Goal: Find specific page/section: Find specific page/section

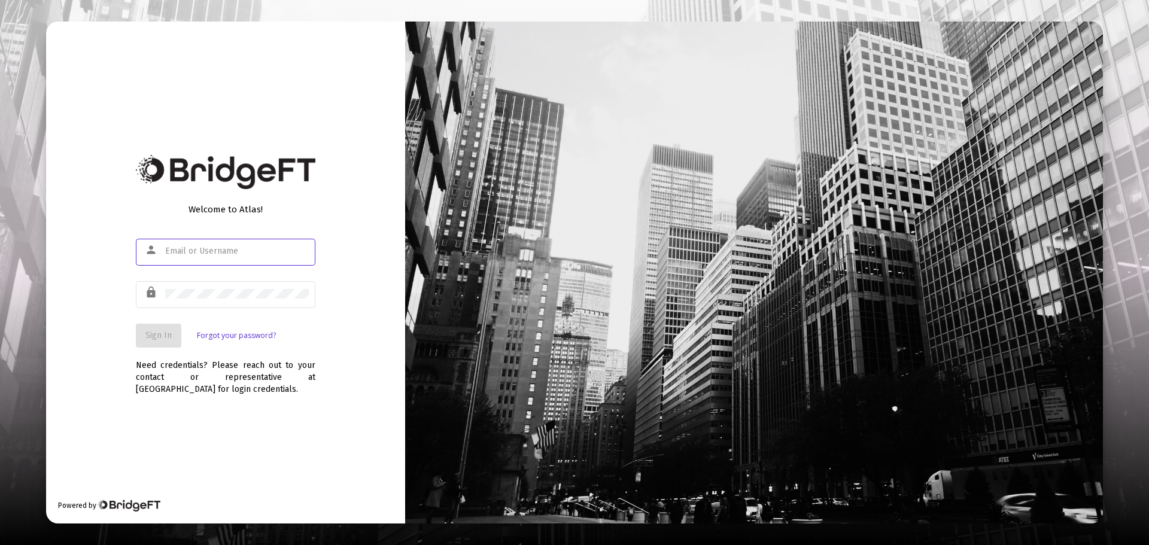
type input "[PERSON_NAME][EMAIL_ADDRESS][DOMAIN_NAME]"
click at [166, 340] on span "Sign In" at bounding box center [158, 335] width 26 height 10
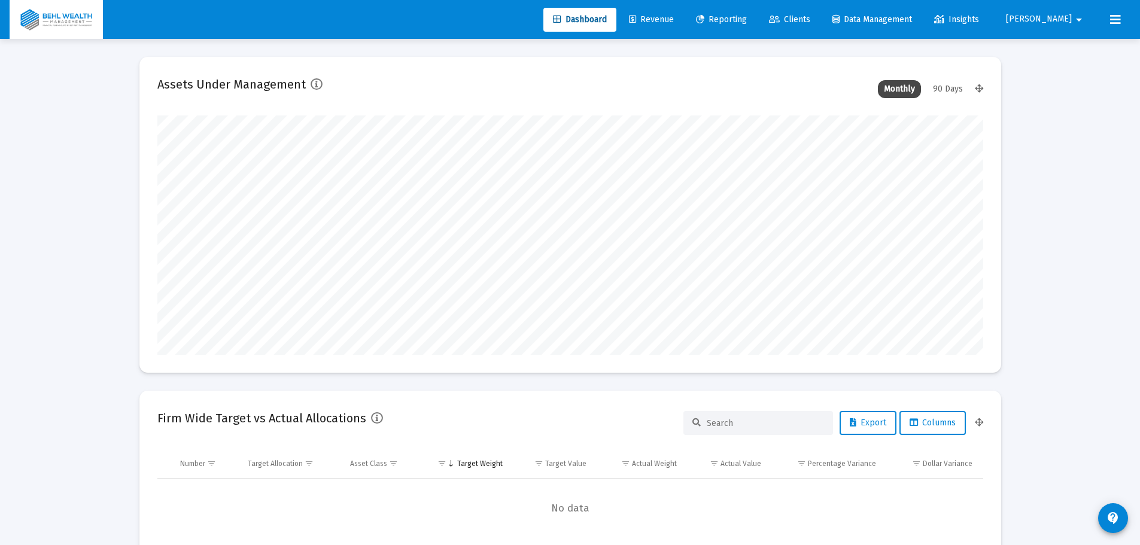
scroll to position [239, 445]
type input "[DATE]"
type input "[PERSON_NAME][EMAIL_ADDRESS][DOMAIN_NAME]"
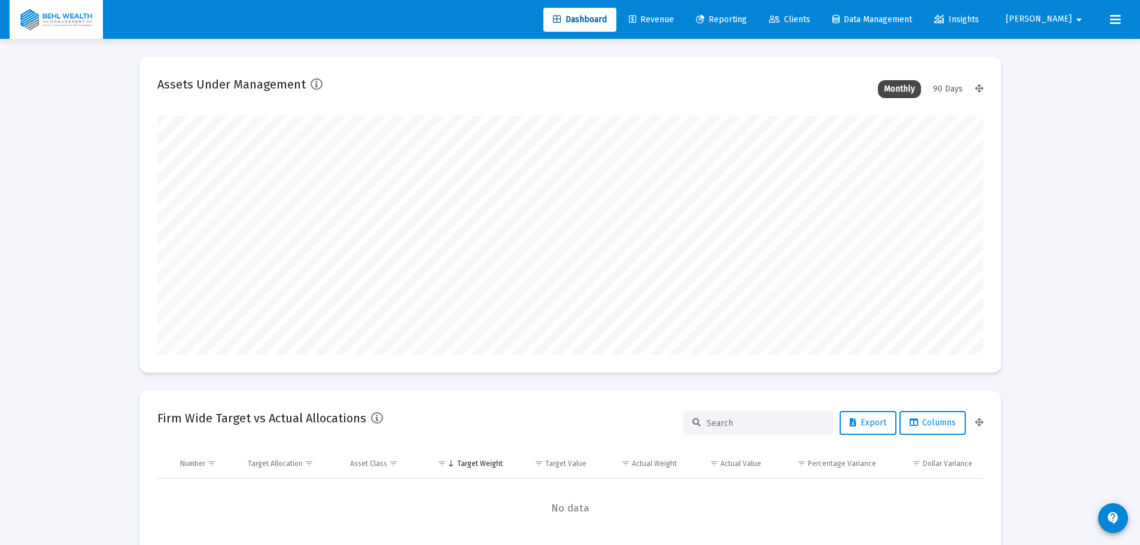
click at [659, 19] on link "Revenue" at bounding box center [651, 20] width 64 height 24
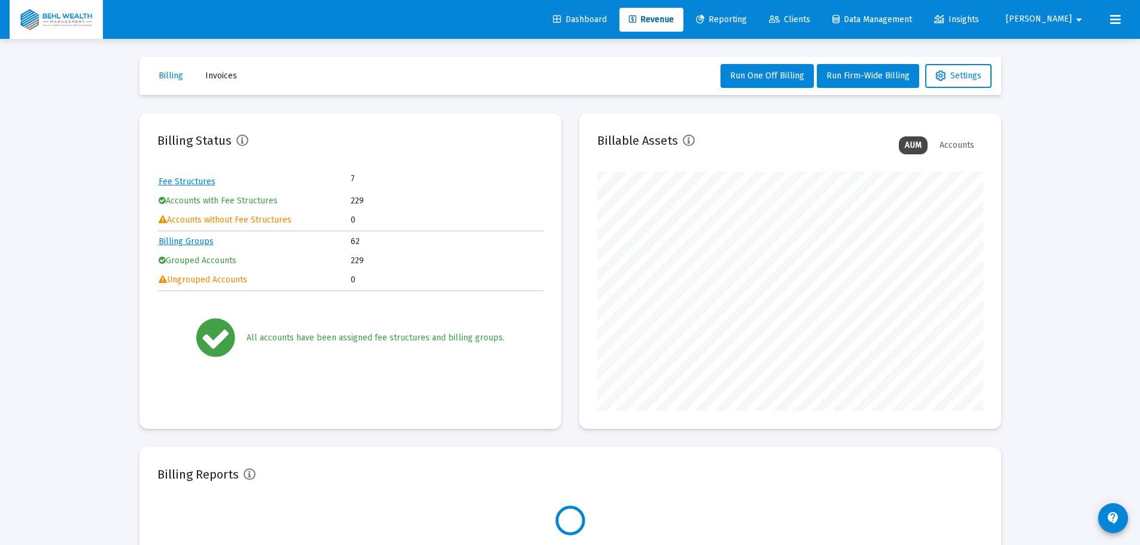
scroll to position [239, 386]
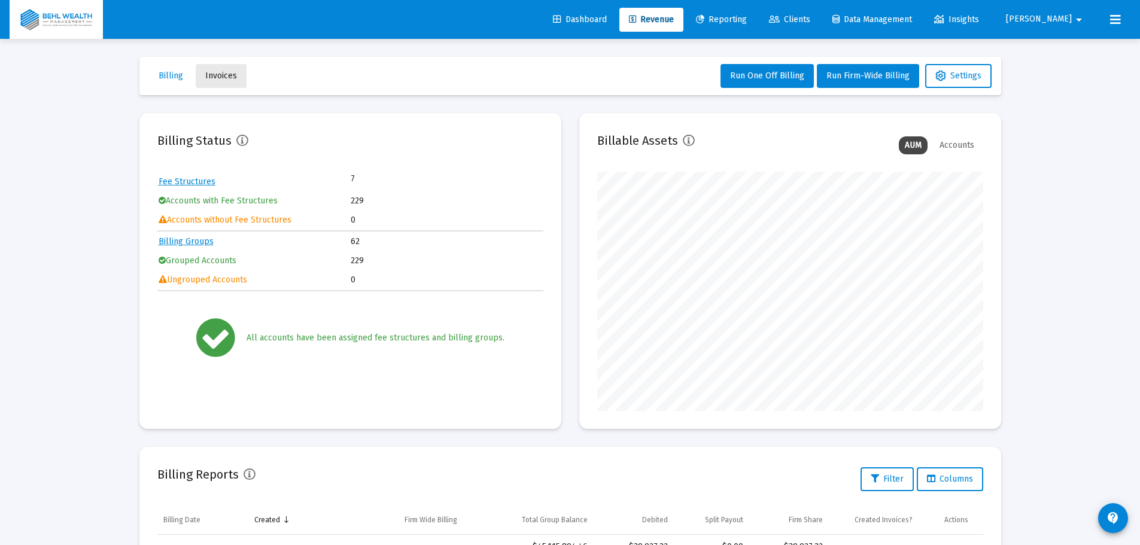
click at [239, 77] on button "Invoices" at bounding box center [221, 76] width 51 height 24
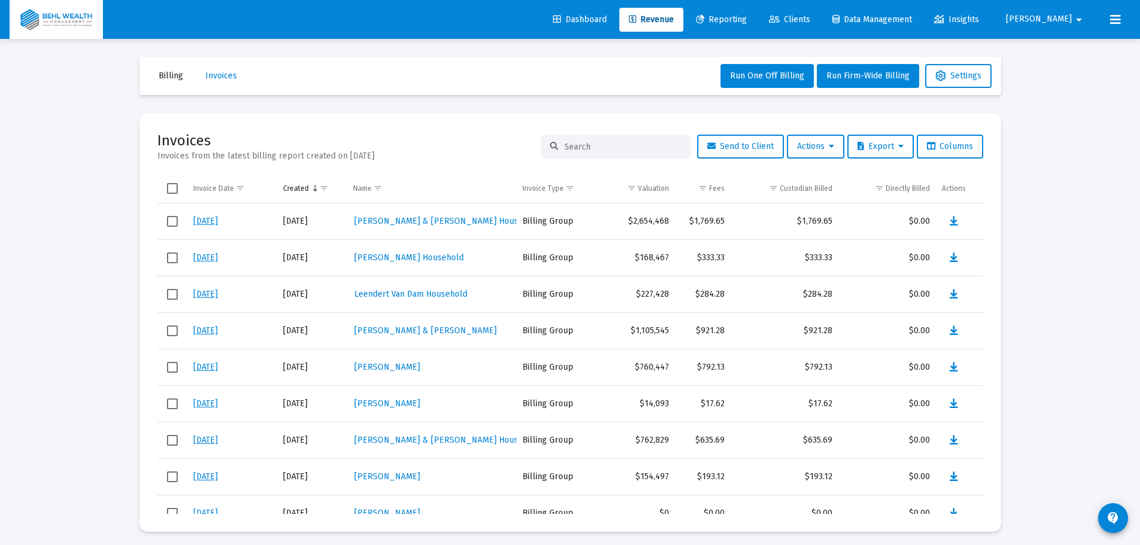
click at [614, 143] on input at bounding box center [622, 147] width 117 height 10
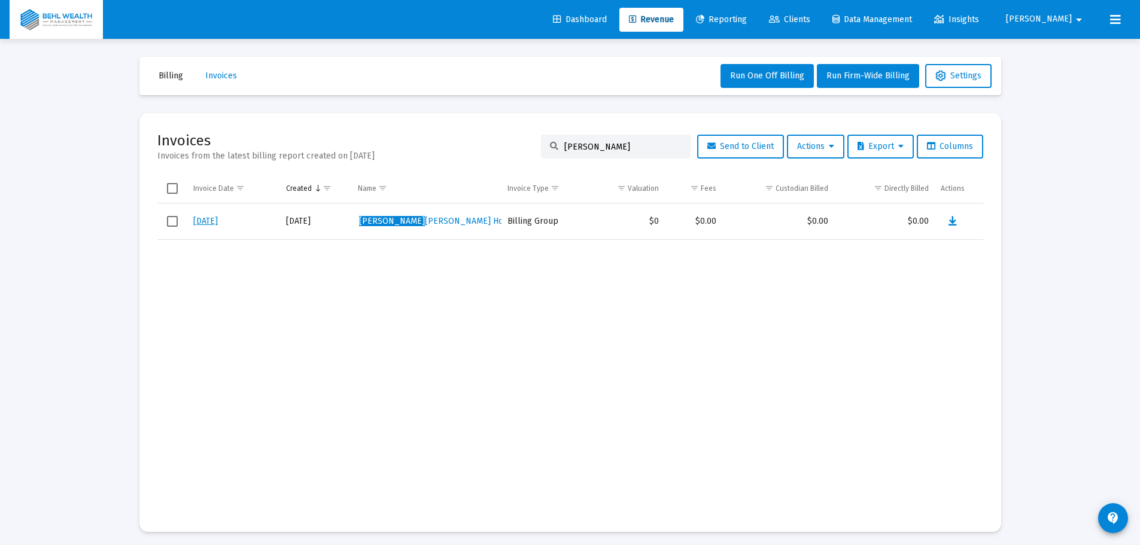
type input "[PERSON_NAME]"
click at [835, 154] on button "Actions" at bounding box center [815, 147] width 57 height 24
click at [844, 212] on button "Load Historical Invoices" at bounding box center [843, 206] width 127 height 29
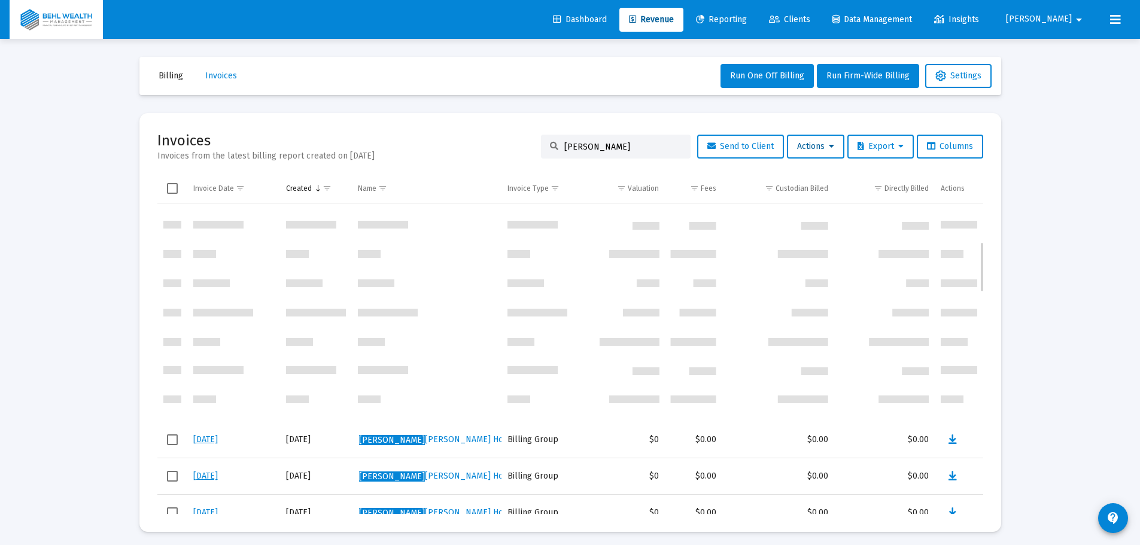
scroll to position [239, 0]
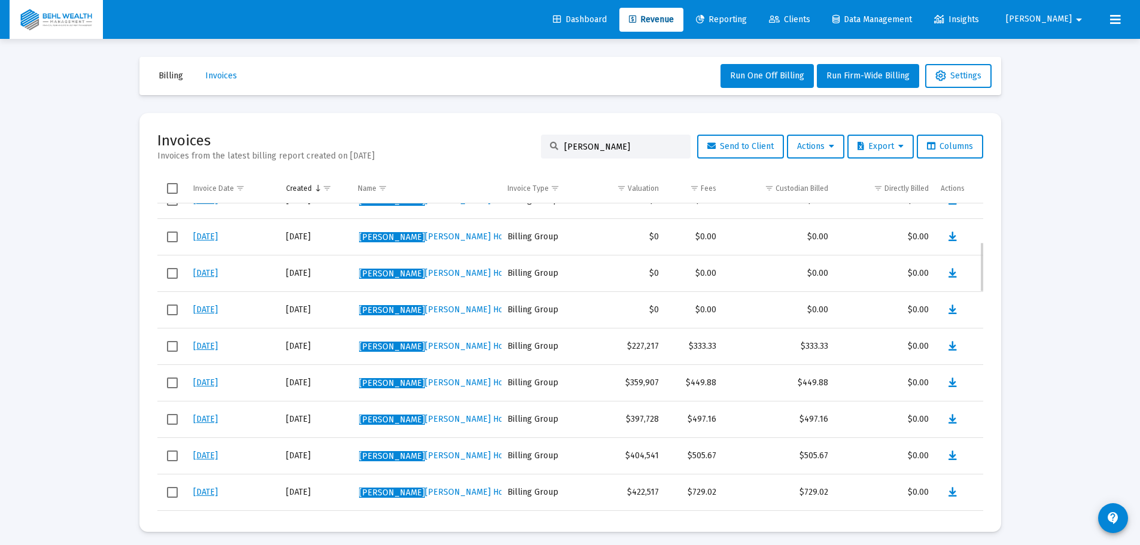
click at [214, 345] on link "[DATE]" at bounding box center [205, 346] width 25 height 10
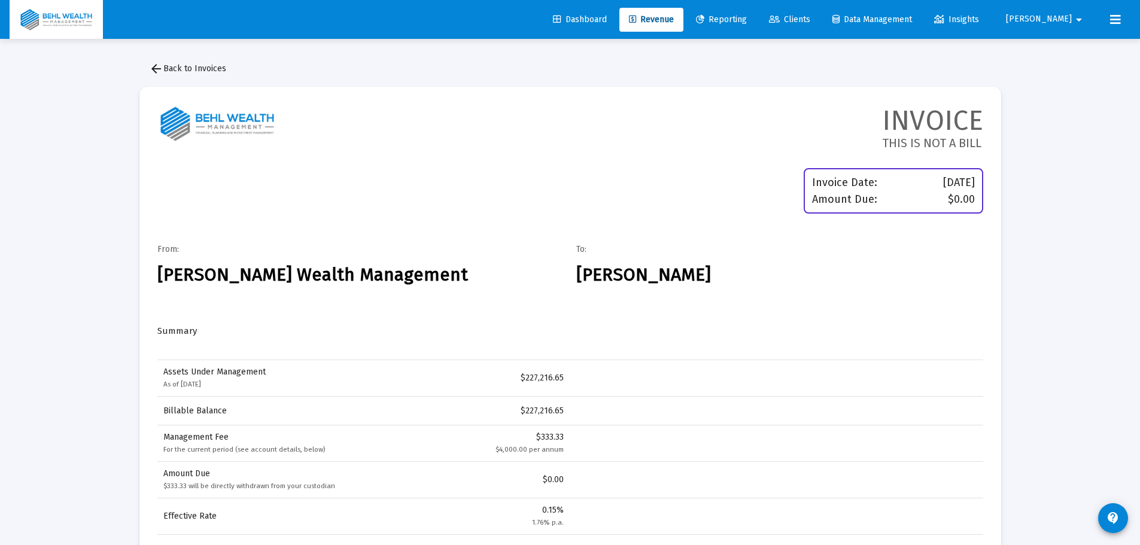
click at [187, 71] on span "arrow_back Back to Invoices" at bounding box center [187, 68] width 77 height 10
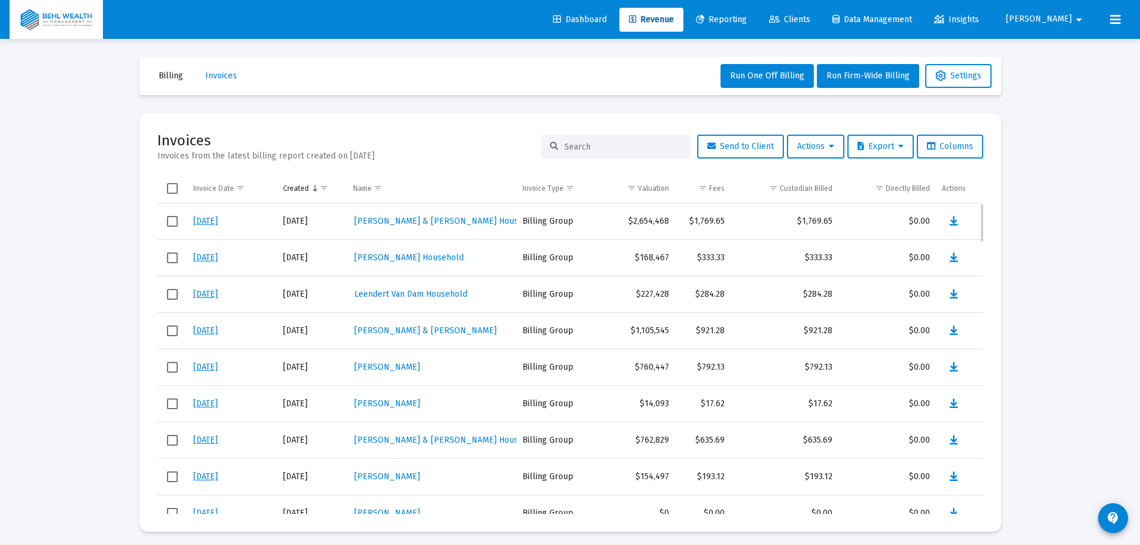
scroll to position [239, 0]
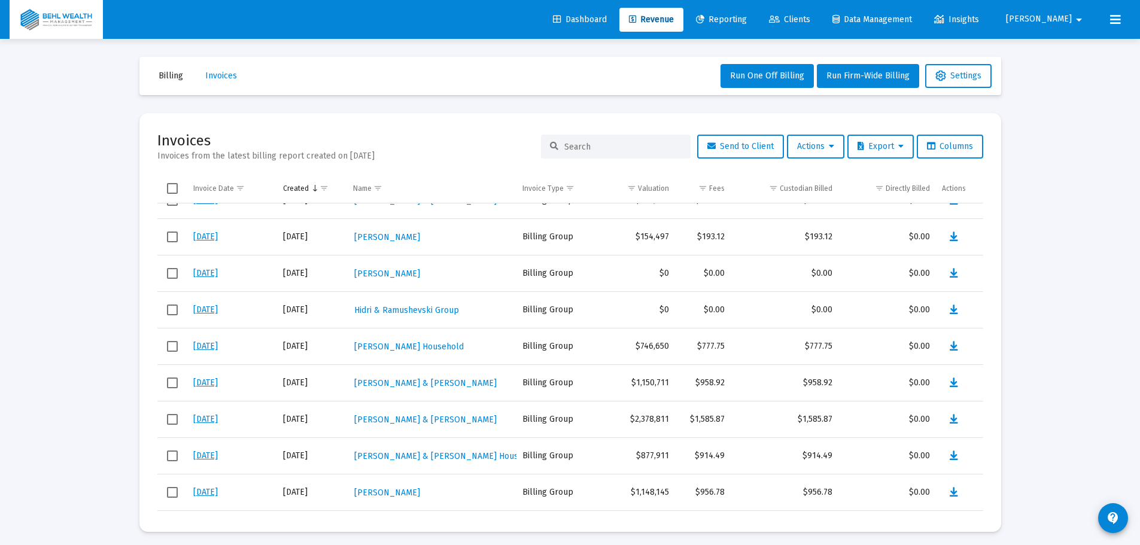
click at [640, 156] on div at bounding box center [616, 147] width 150 height 24
click at [641, 154] on div at bounding box center [616, 147] width 150 height 24
click at [641, 147] on input at bounding box center [622, 147] width 117 height 10
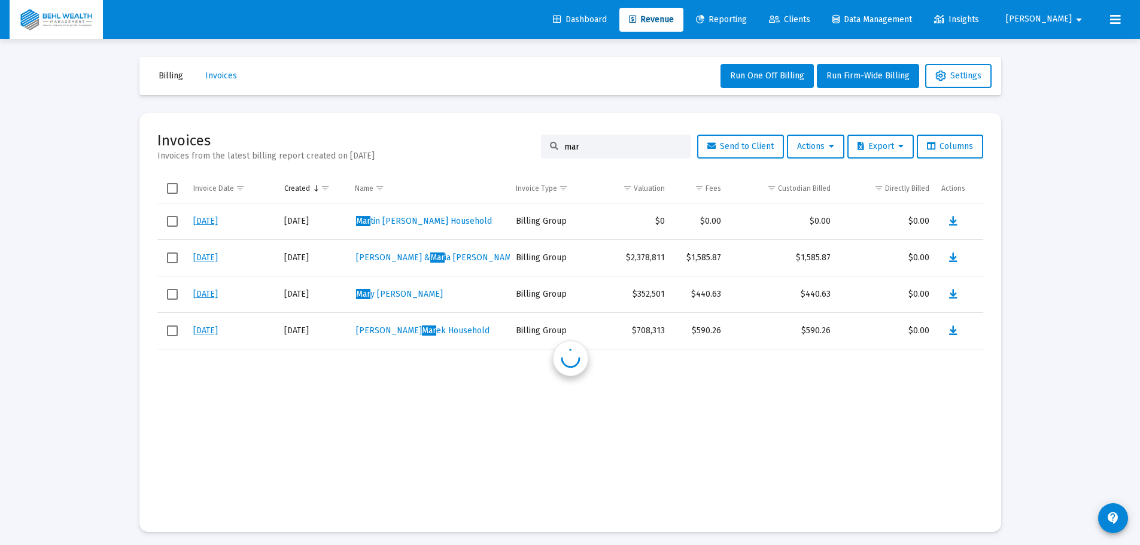
scroll to position [0, 0]
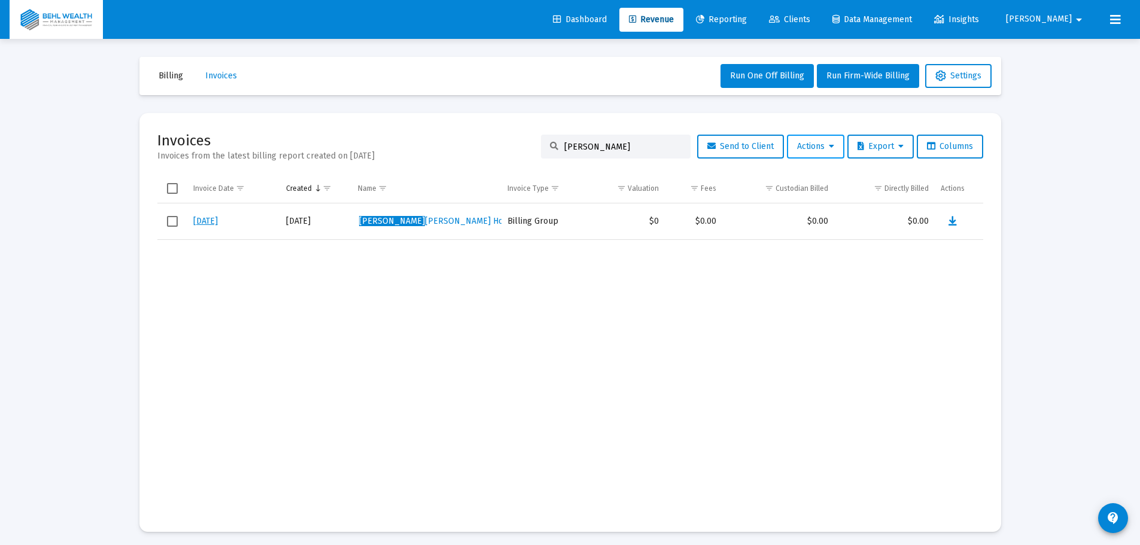
type input "[PERSON_NAME]"
click at [823, 147] on span "Actions" at bounding box center [815, 146] width 37 height 10
click at [829, 211] on button "Load Historical Invoices" at bounding box center [843, 206] width 127 height 29
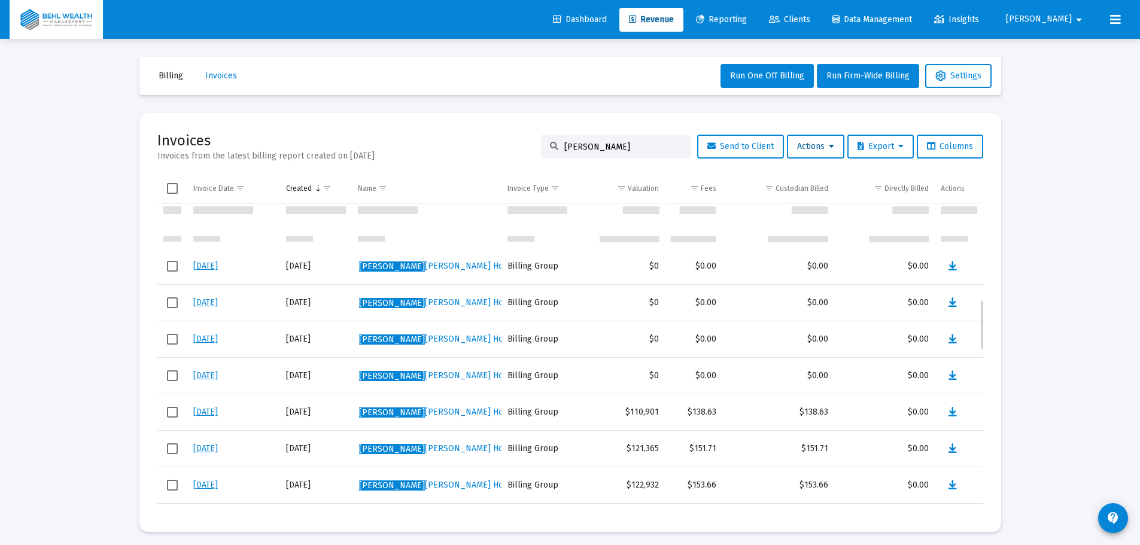
scroll to position [598, 0]
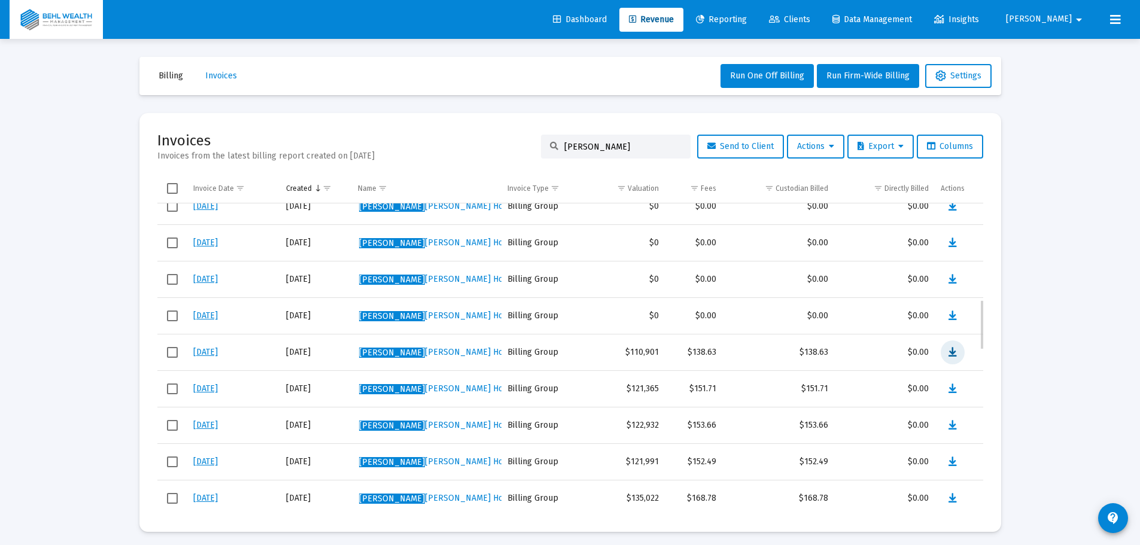
click at [954, 352] on icon "Data grid" at bounding box center [952, 352] width 8 height 14
click at [953, 393] on icon "Data grid" at bounding box center [952, 389] width 8 height 14
click at [214, 353] on link "[DATE]" at bounding box center [205, 352] width 25 height 10
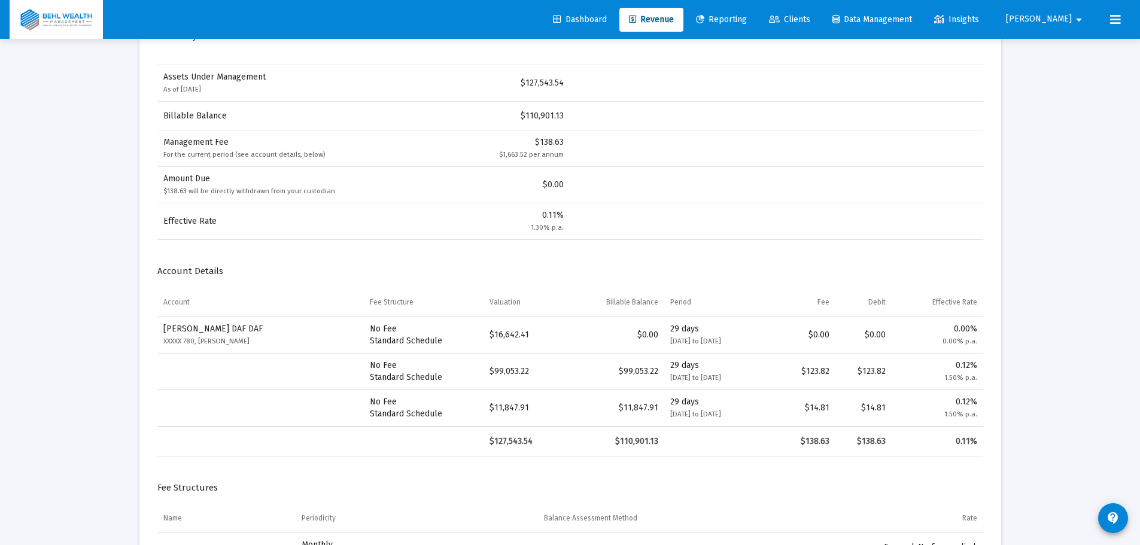
scroll to position [299, 0]
